Goal: Information Seeking & Learning: Learn about a topic

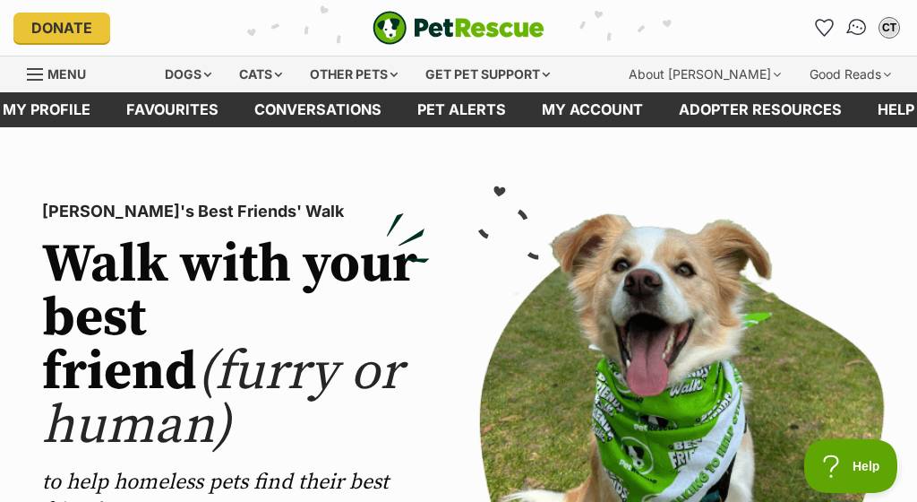
click at [864, 27] on img "Conversations" at bounding box center [858, 27] width 24 height 23
click at [203, 73] on div "Dogs" at bounding box center [188, 74] width 72 height 36
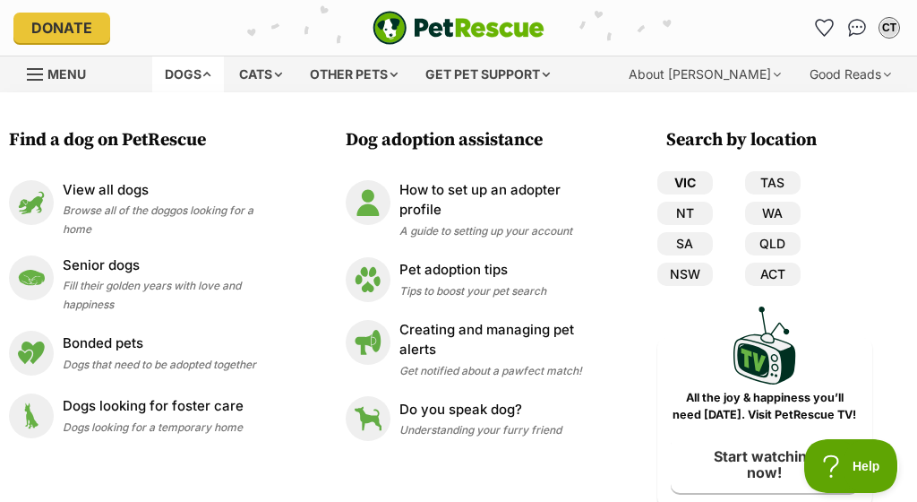
click at [692, 178] on link "VIC" at bounding box center [686, 182] width 56 height 23
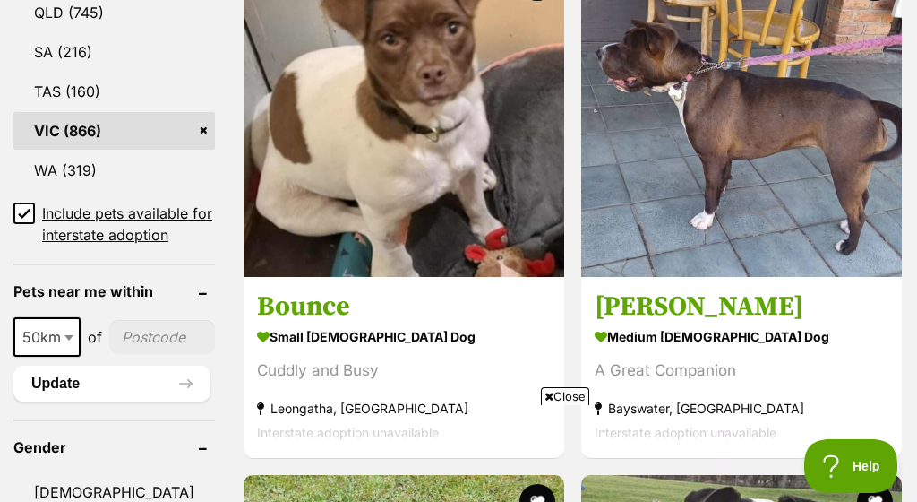
scroll to position [1235, 0]
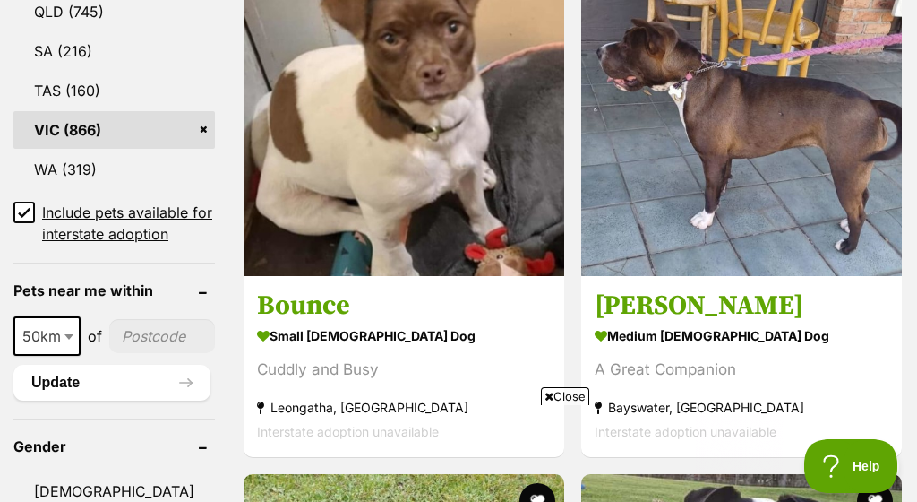
click at [20, 209] on icon at bounding box center [24, 213] width 11 height 8
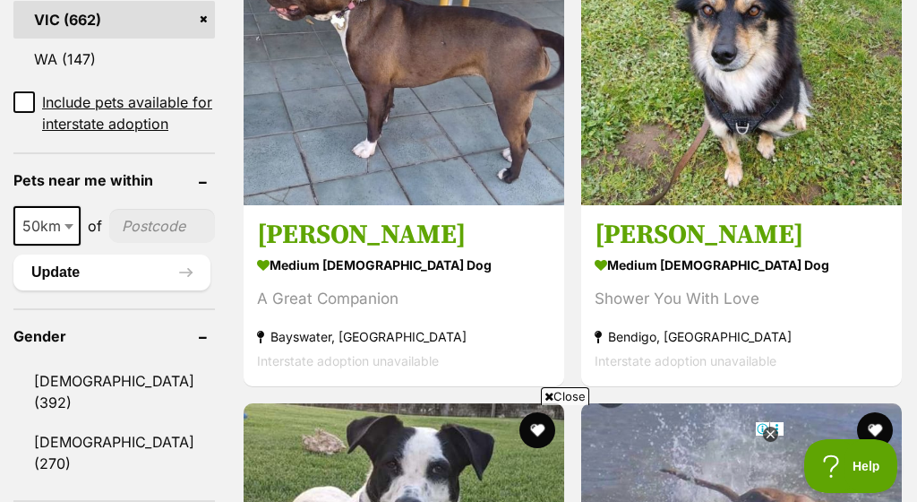
scroll to position [1264, 0]
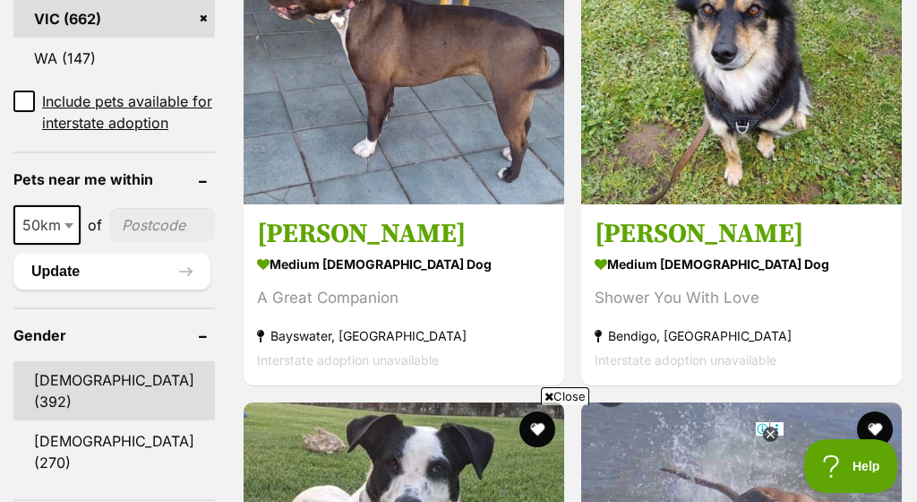
click at [95, 391] on link "[DEMOGRAPHIC_DATA] (392)" at bounding box center [114, 390] width 202 height 59
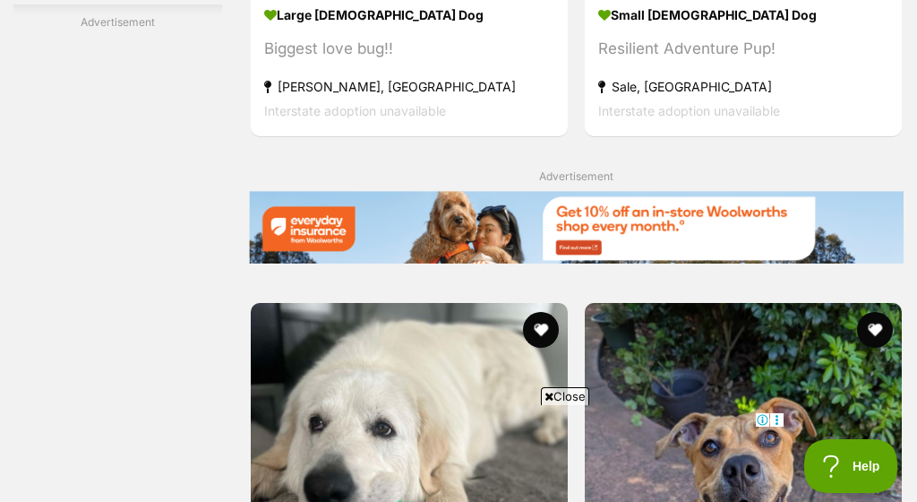
scroll to position [3744, 0]
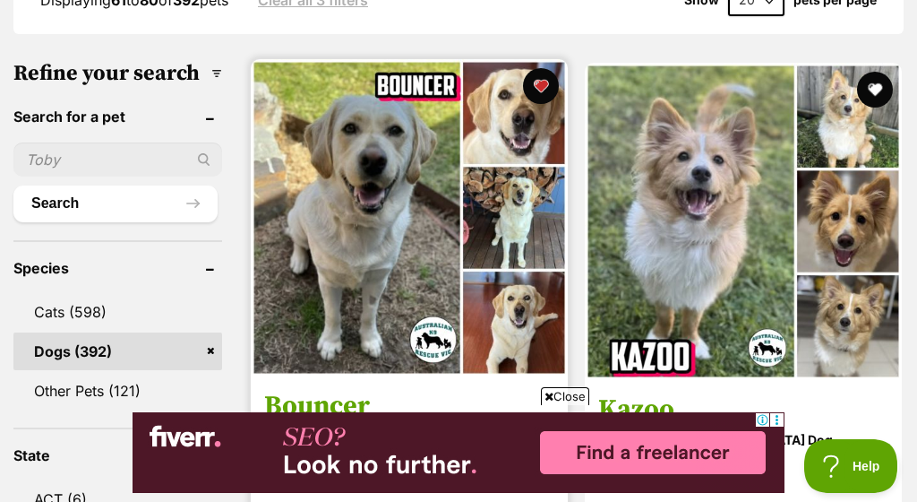
click at [280, 175] on img at bounding box center [409, 217] width 317 height 317
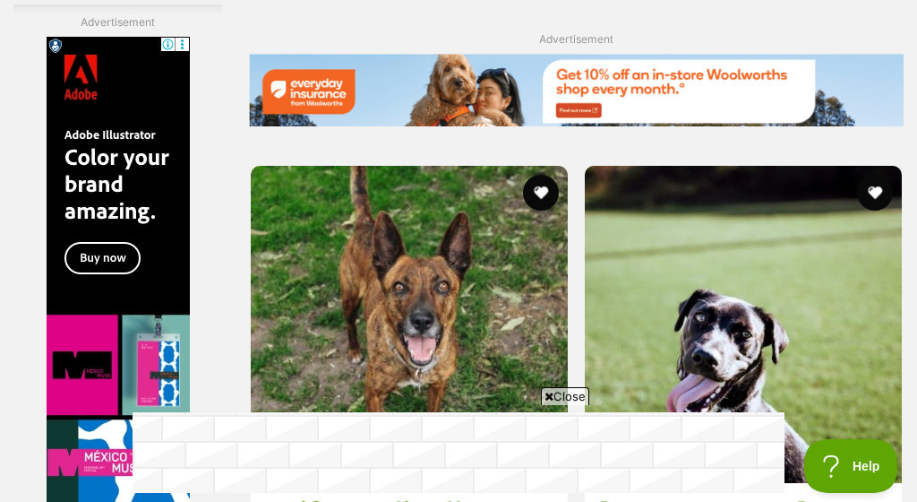
scroll to position [3896, 0]
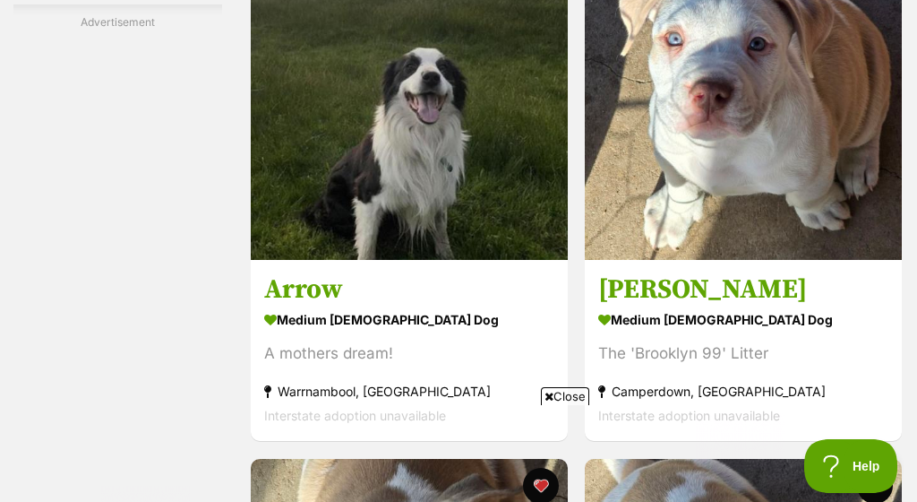
scroll to position [4084, 0]
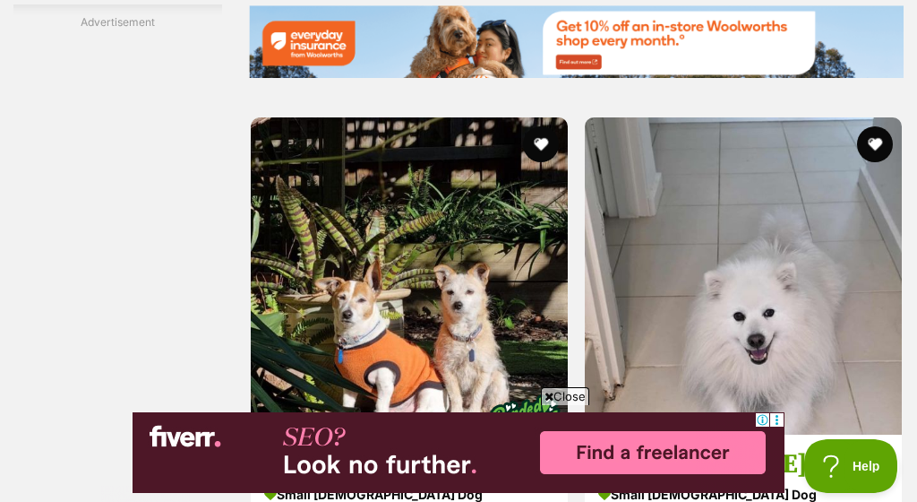
scroll to position [4106, 0]
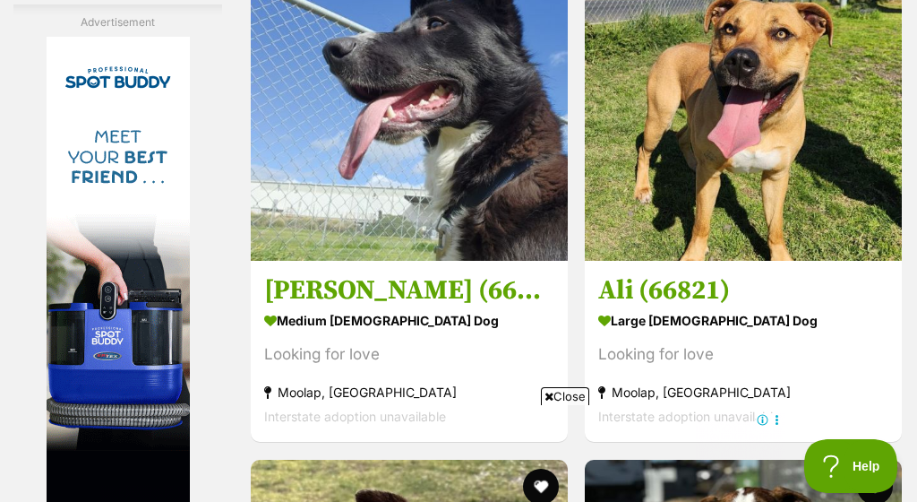
scroll to position [4094, 0]
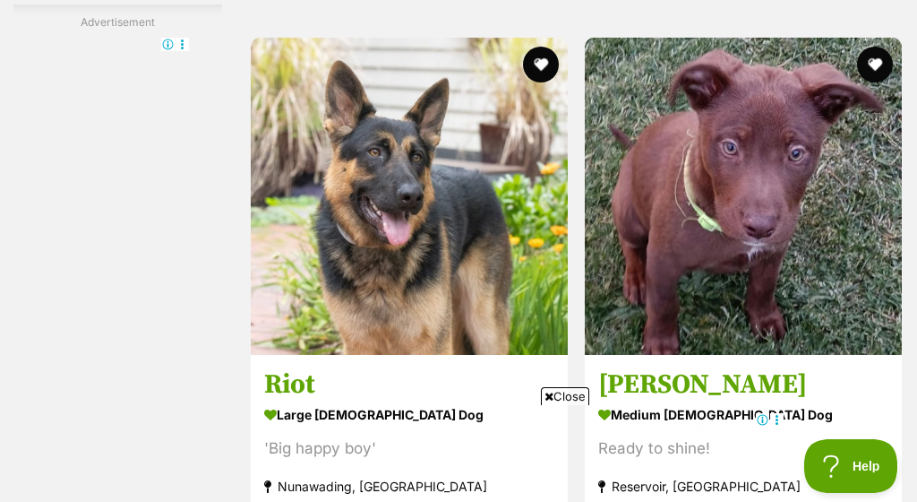
scroll to position [4025, 0]
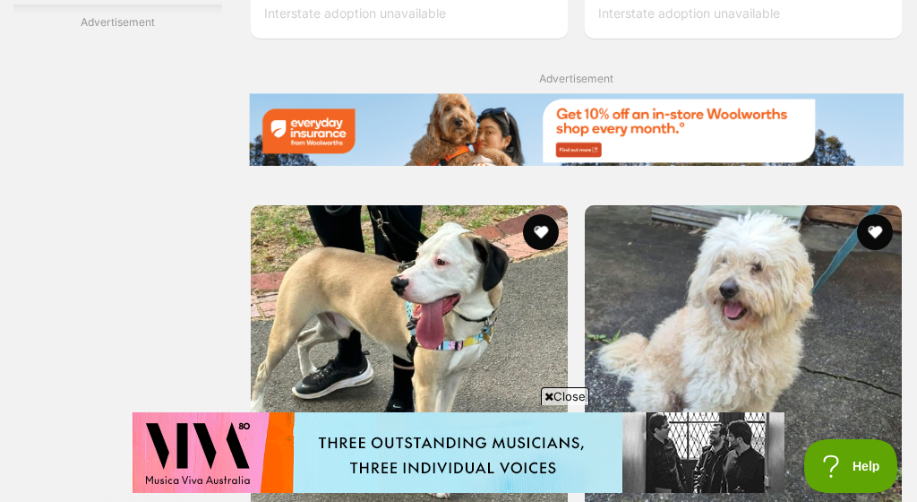
scroll to position [4031, 0]
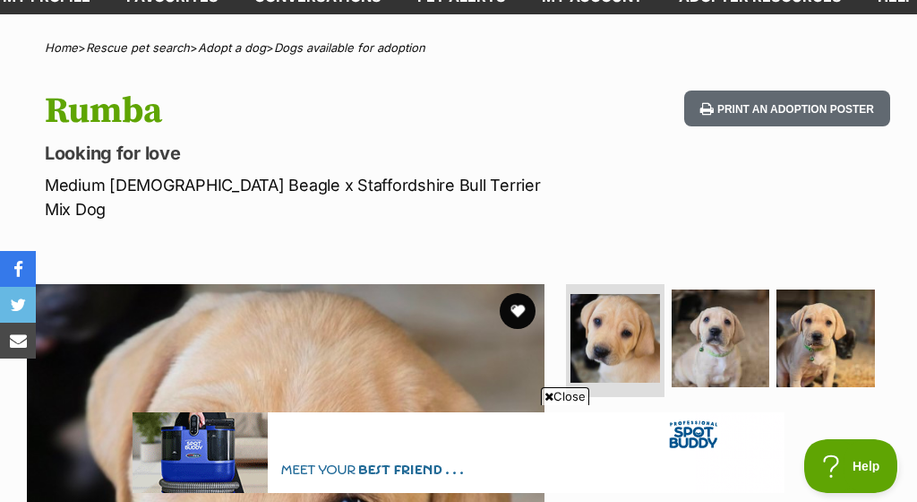
scroll to position [91, 0]
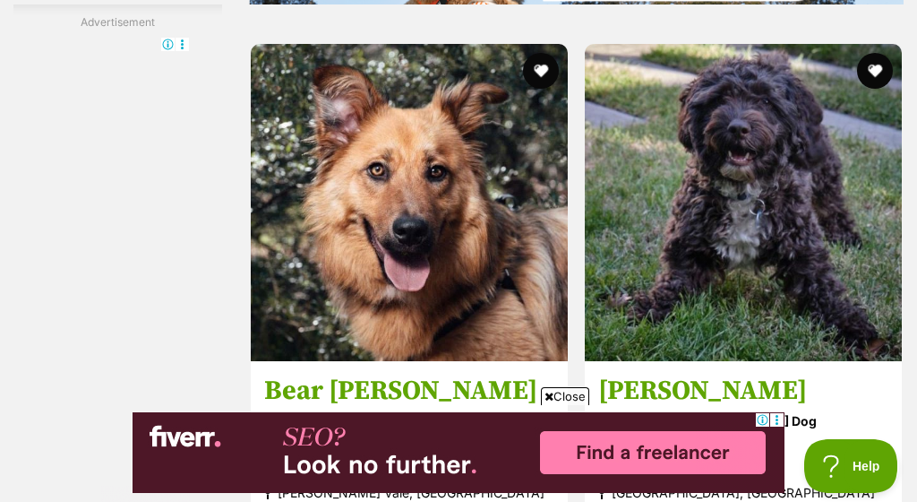
scroll to position [4012, 0]
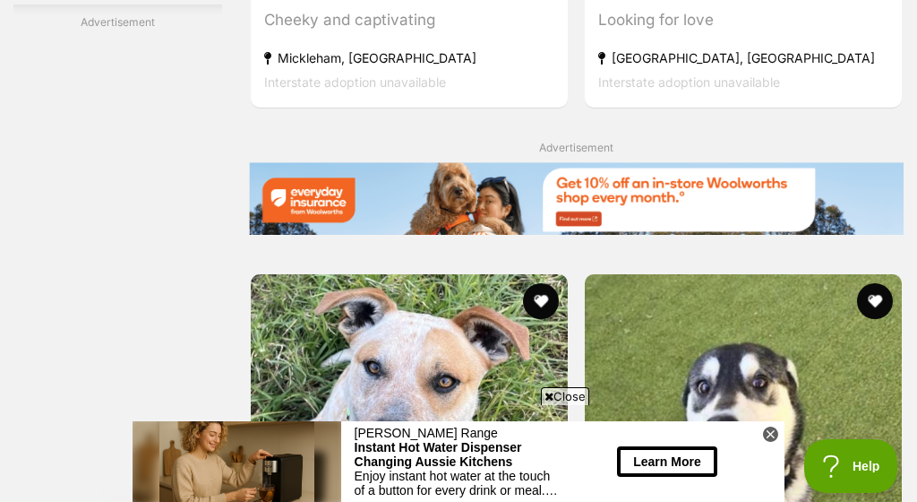
scroll to position [3787, 0]
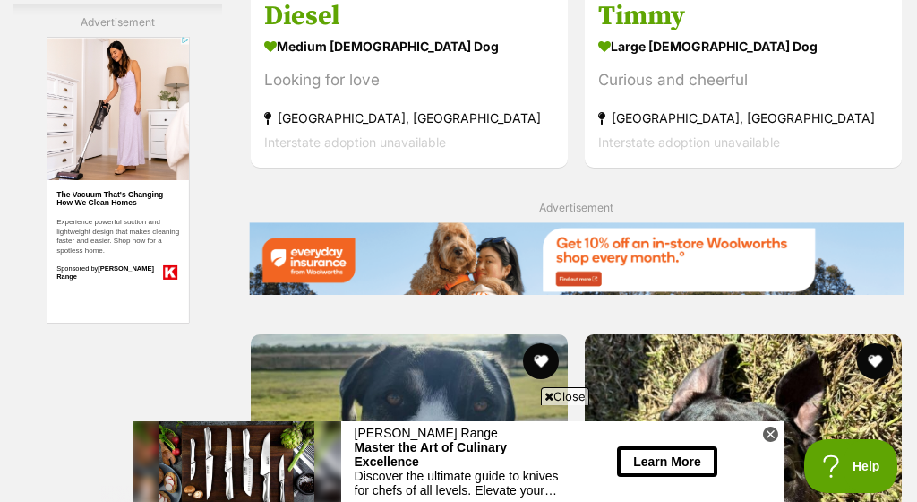
scroll to position [3904, 0]
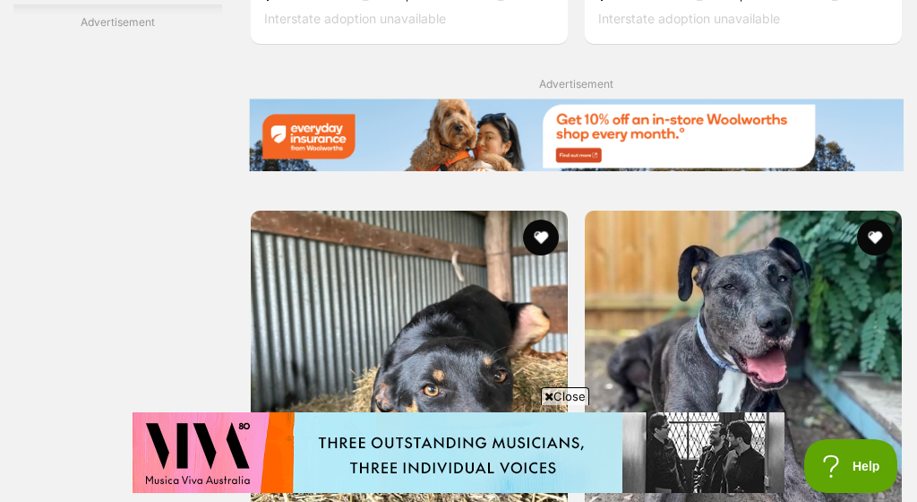
scroll to position [3918, 0]
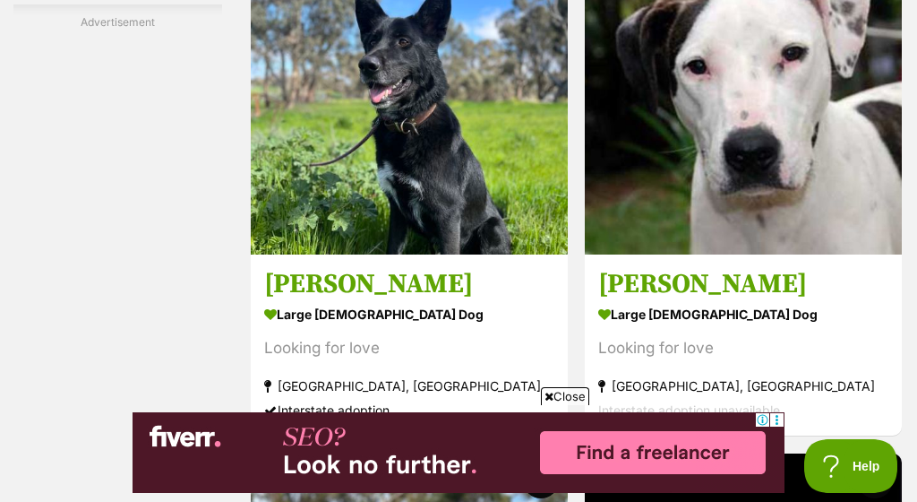
scroll to position [4114, 0]
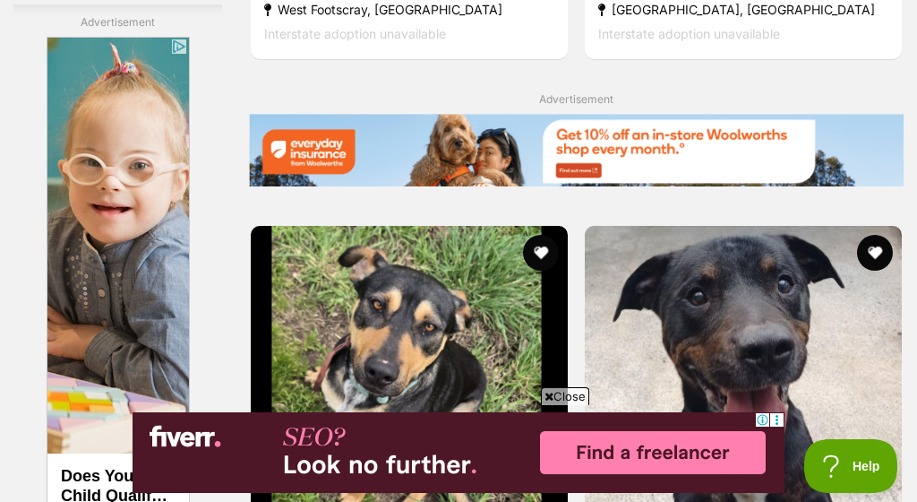
scroll to position [4009, 0]
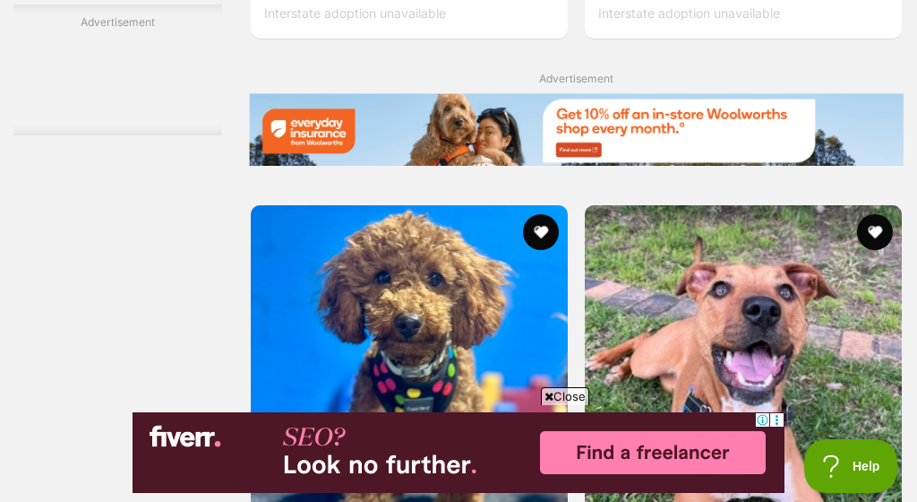
scroll to position [3859, 0]
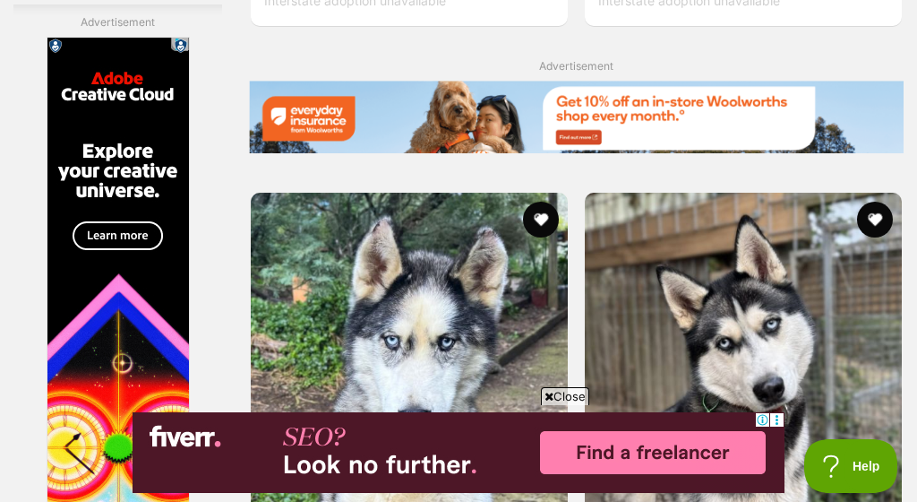
scroll to position [3852, 0]
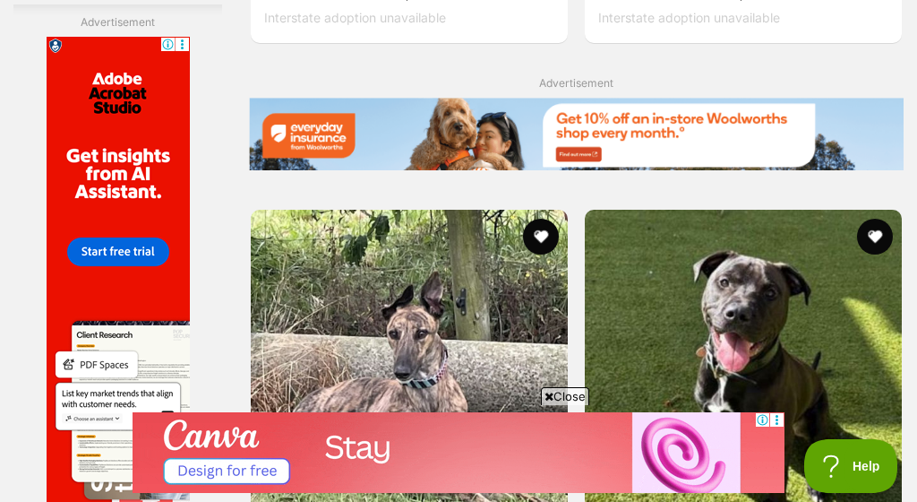
scroll to position [4082, 0]
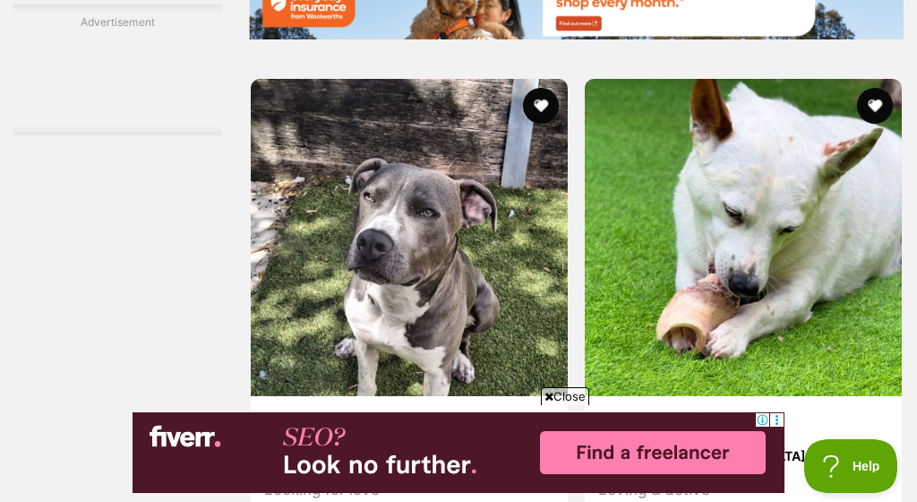
scroll to position [3973, 0]
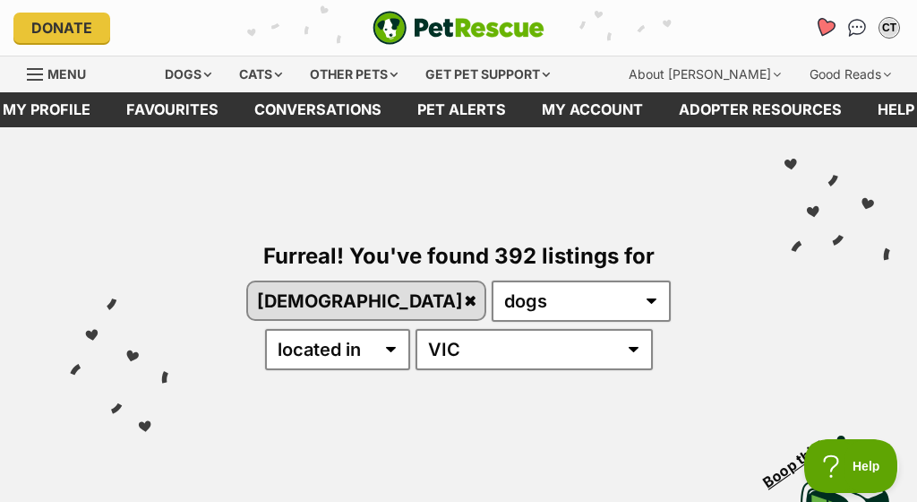
click at [823, 30] on icon "Favourites" at bounding box center [824, 27] width 21 height 21
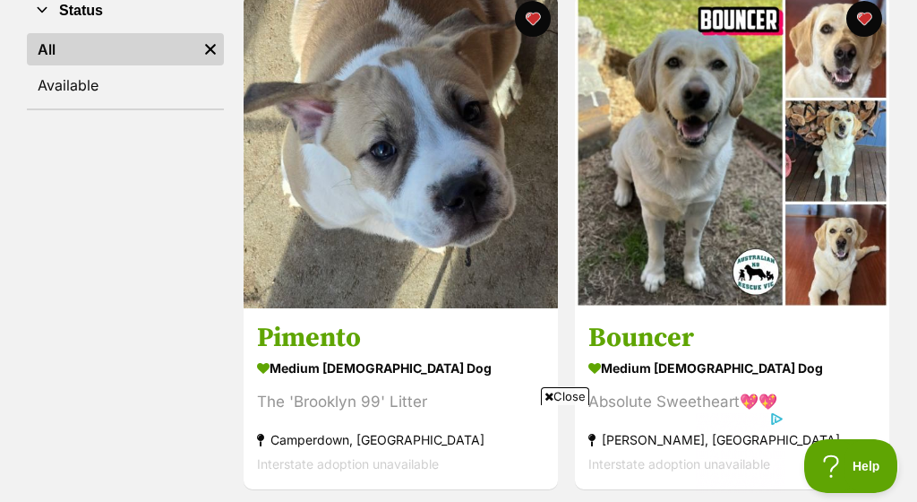
scroll to position [345, 0]
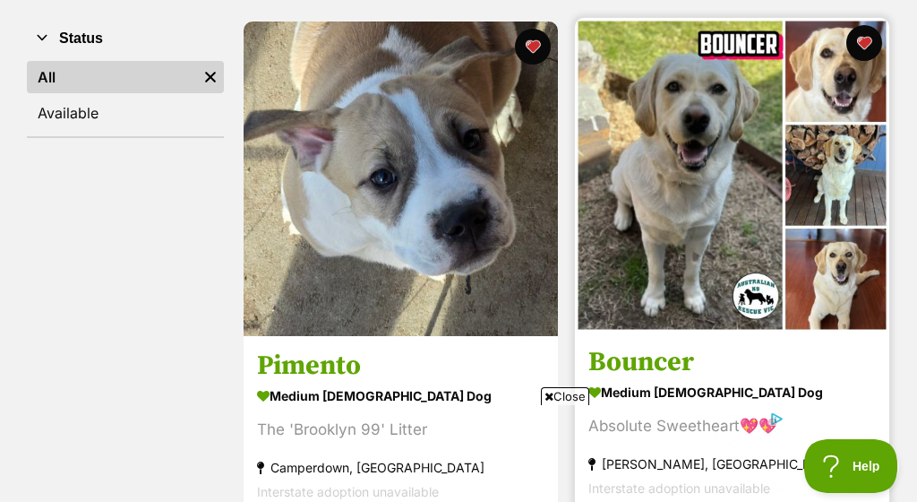
click at [669, 150] on img at bounding box center [732, 175] width 314 height 314
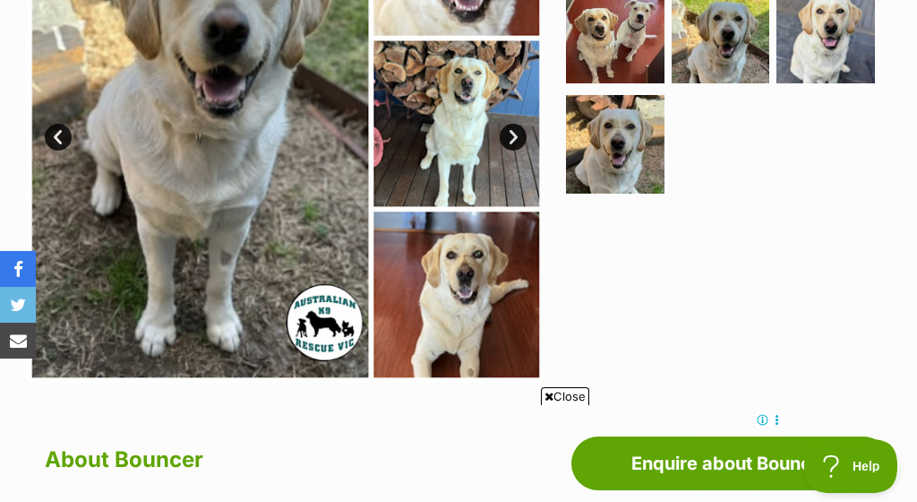
scroll to position [334, 0]
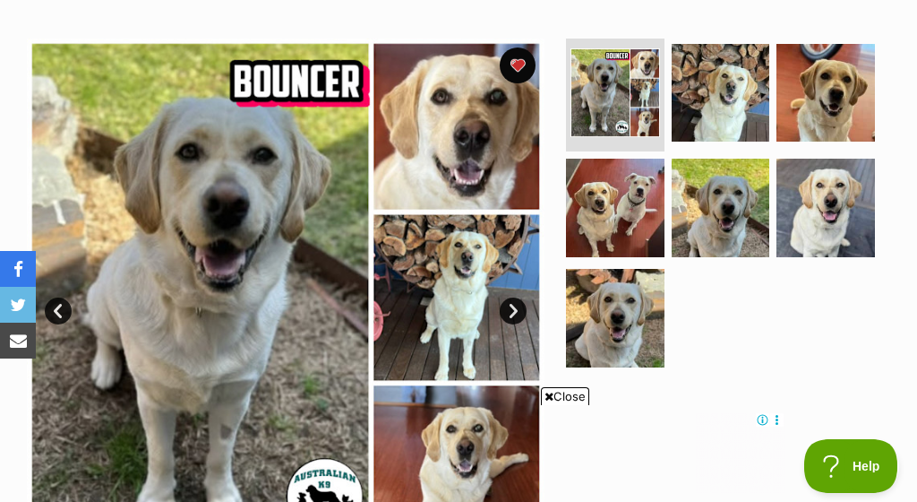
click at [516, 314] on link "Next" at bounding box center [513, 310] width 27 height 27
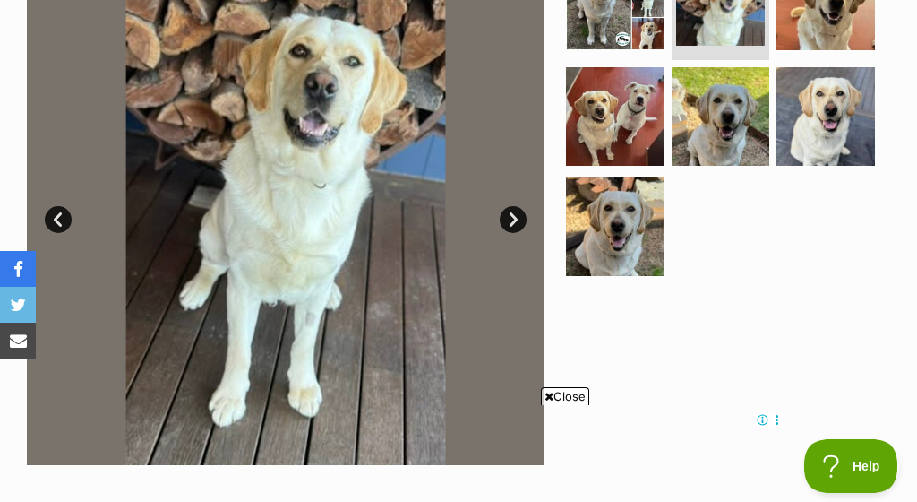
scroll to position [440, 0]
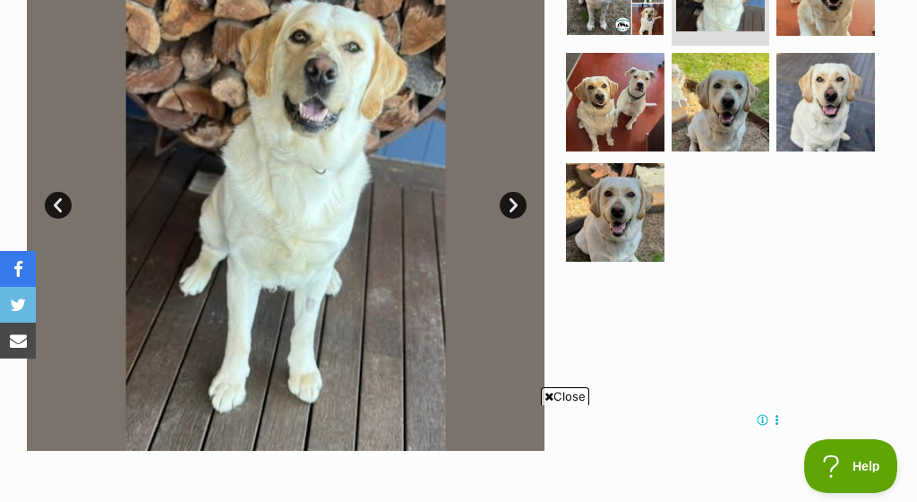
click at [512, 198] on link "Next" at bounding box center [513, 205] width 27 height 27
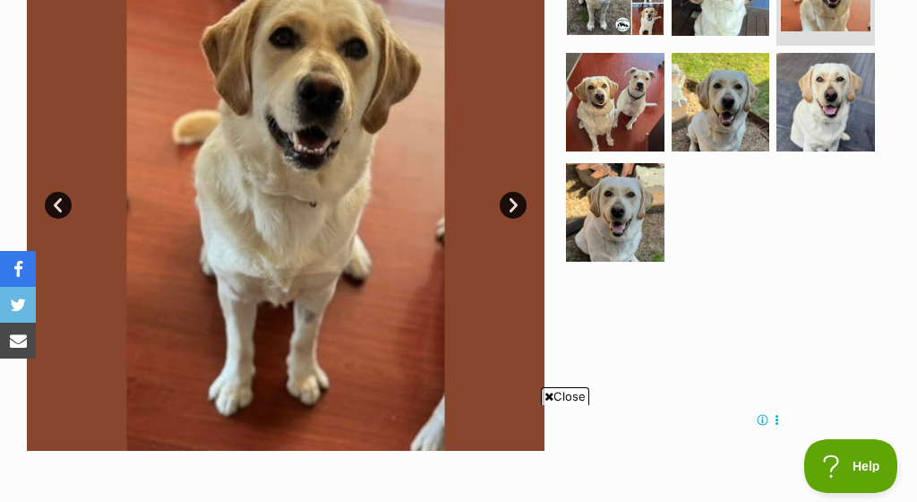
click at [512, 197] on link "Next" at bounding box center [513, 205] width 27 height 27
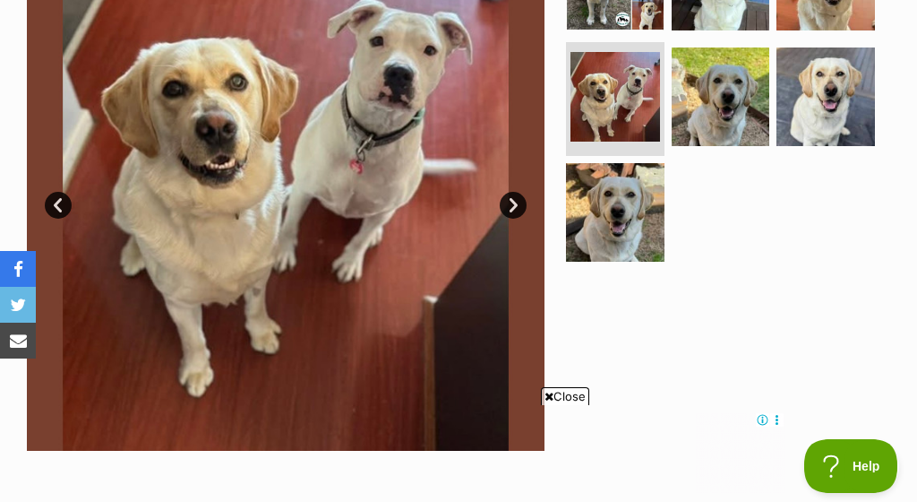
click at [512, 197] on link "Next" at bounding box center [513, 205] width 27 height 27
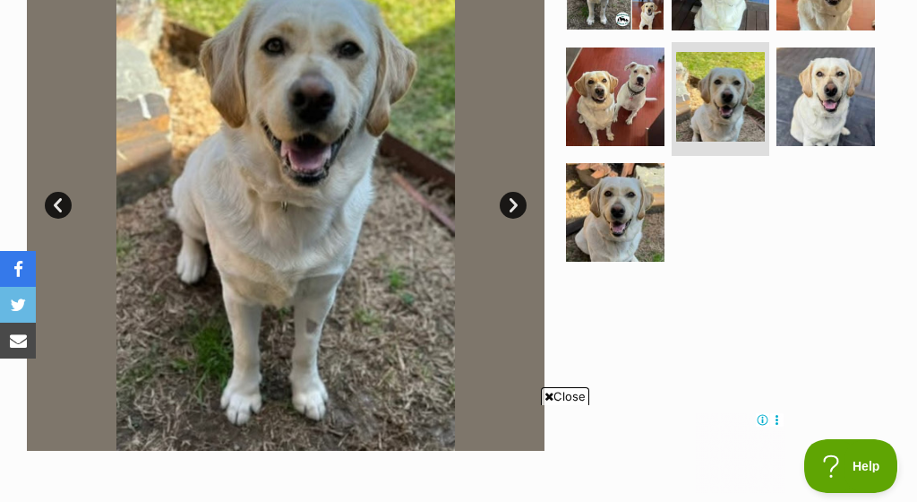
click at [512, 197] on link "Next" at bounding box center [513, 205] width 27 height 27
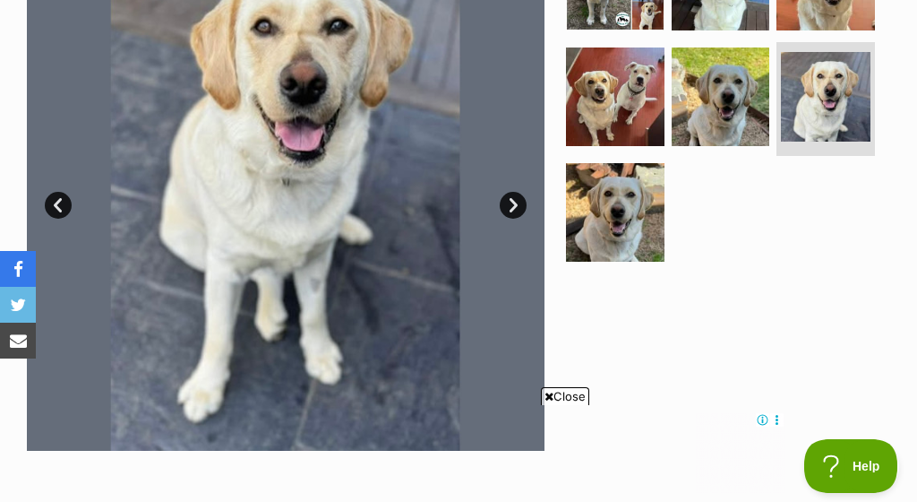
click at [512, 197] on link "Next" at bounding box center [513, 205] width 27 height 27
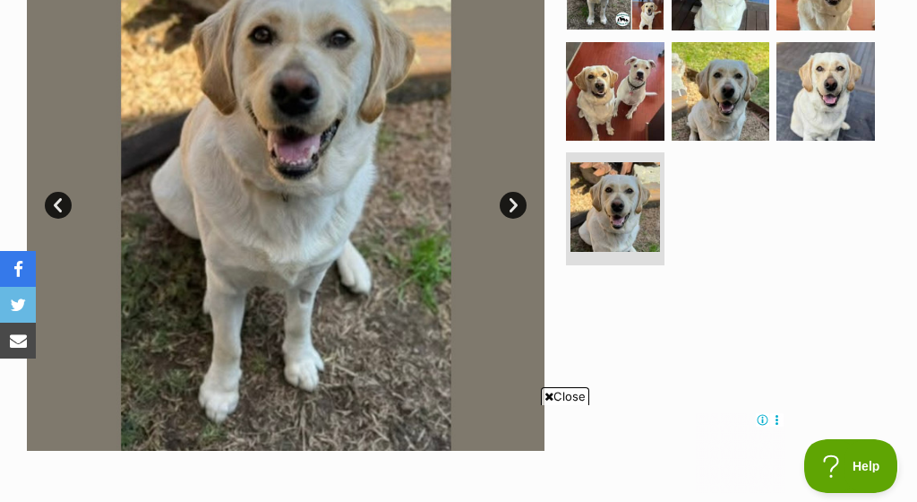
click at [512, 197] on link "Next" at bounding box center [513, 205] width 27 height 27
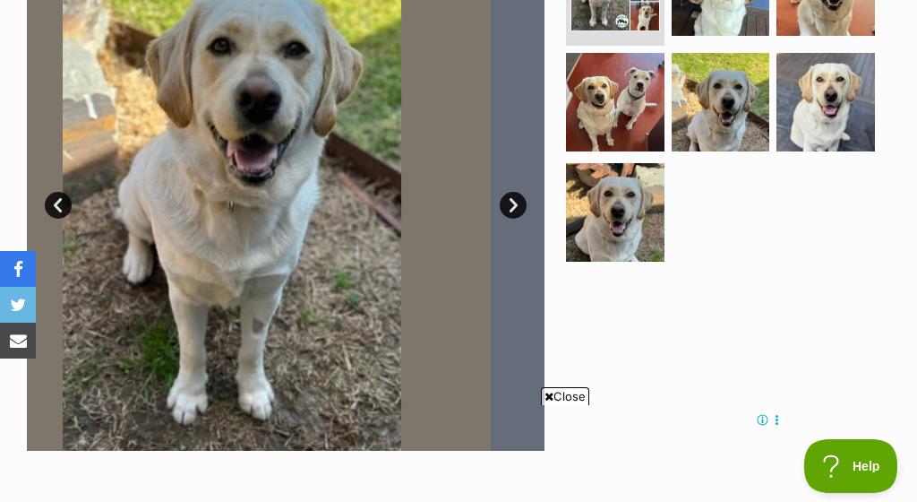
scroll to position [0, 0]
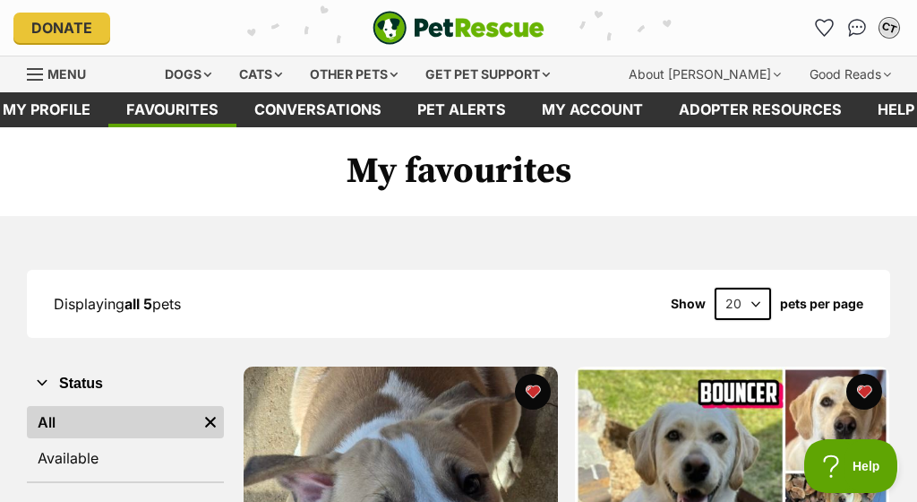
click at [887, 25] on div "CT" at bounding box center [889, 27] width 23 height 23
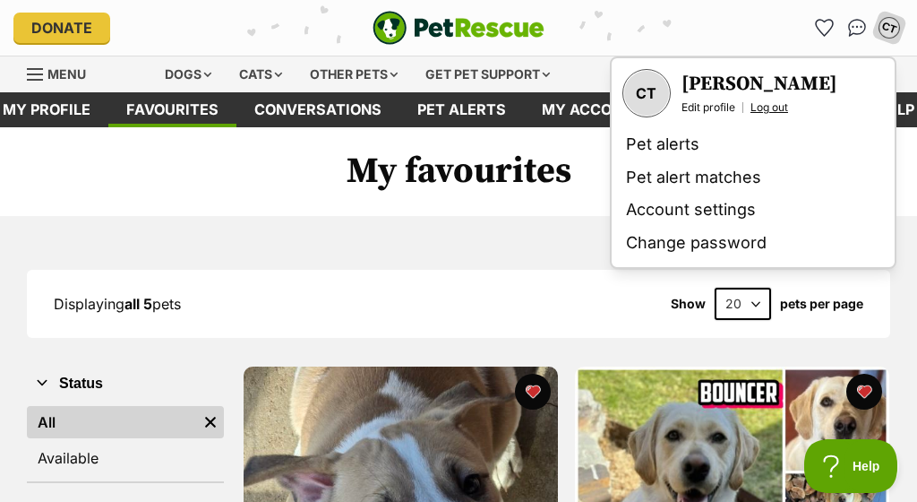
click at [780, 106] on link "Log out" at bounding box center [770, 107] width 38 height 14
